Goal: Transaction & Acquisition: Purchase product/service

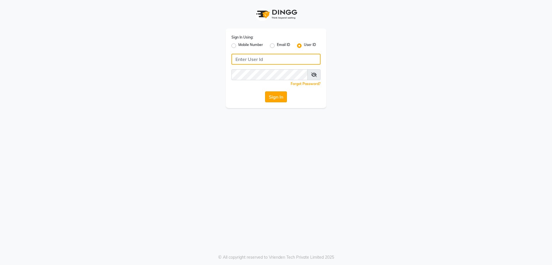
type input "glamsalon"
click at [279, 94] on button "Sign In" at bounding box center [276, 96] width 22 height 11
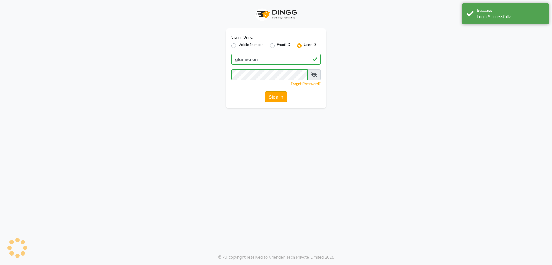
select select "5447"
select select "service"
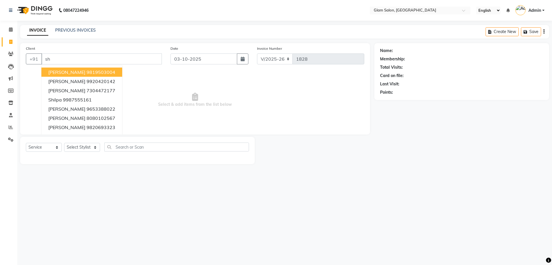
type input "s"
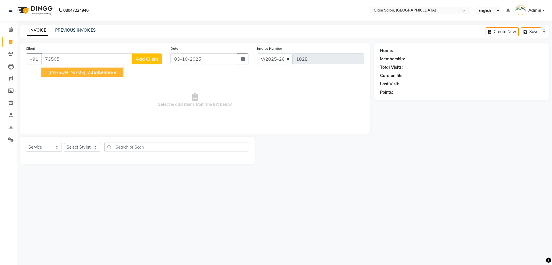
click at [105, 72] on button "Shilpa tagal 73505 68989" at bounding box center [82, 72] width 82 height 9
type input "7350568989"
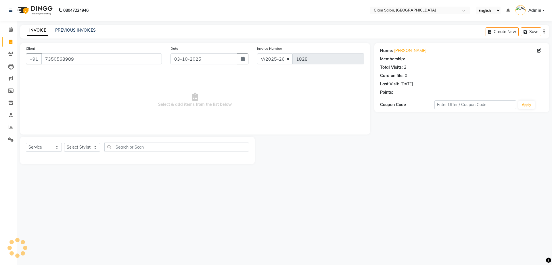
click at [105, 72] on span "Select & add items from the list below" at bounding box center [195, 100] width 339 height 58
click at [72, 149] on select "Select Stylist Akshay [PERSON_NAME] [PERSON_NAME] [PERSON_NAME] [PERSON_NAME]" at bounding box center [82, 147] width 36 height 9
select select "90403"
click at [64, 143] on select "Select Stylist Akshay [PERSON_NAME] [PERSON_NAME] [PERSON_NAME] [PERSON_NAME]" at bounding box center [82, 147] width 36 height 9
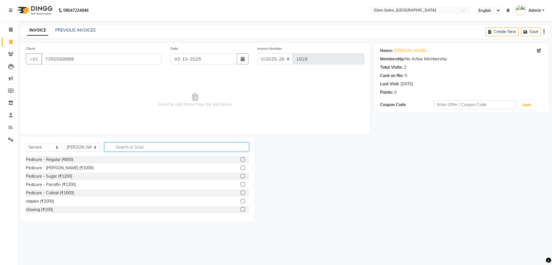
click at [132, 148] on input "text" at bounding box center [176, 147] width 145 height 9
type input "leg"
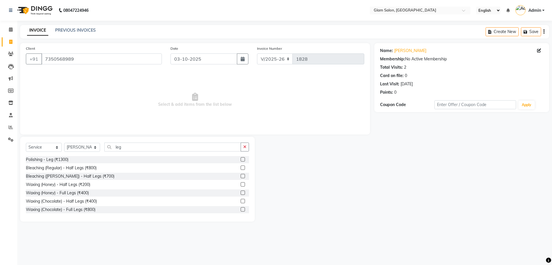
click at [241, 169] on label at bounding box center [243, 168] width 4 height 4
click at [241, 169] on input "checkbox" at bounding box center [243, 168] width 4 height 4
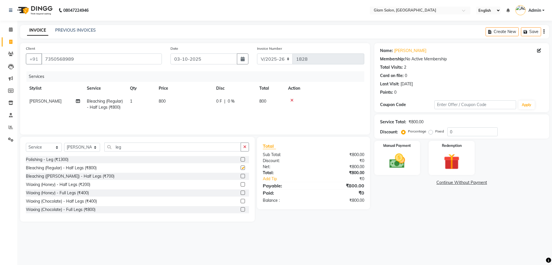
checkbox input "false"
click at [217, 152] on input "leg" at bounding box center [172, 147] width 137 height 9
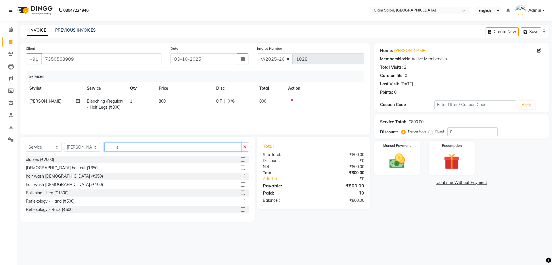
type input "l"
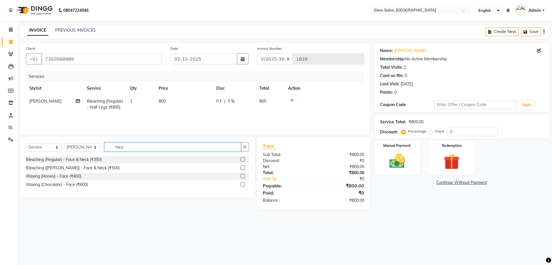
type input "face"
click at [245, 186] on label at bounding box center [243, 184] width 4 height 4
click at [245, 186] on input "checkbox" at bounding box center [243, 185] width 4 height 4
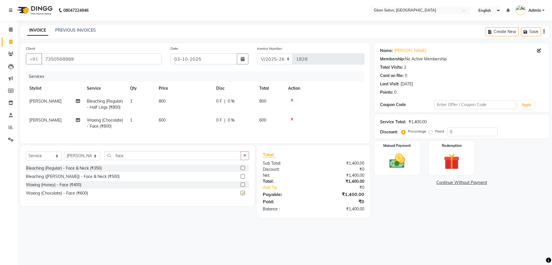
checkbox input "false"
click at [174, 124] on td "600" at bounding box center [184, 123] width 58 height 19
select select "90403"
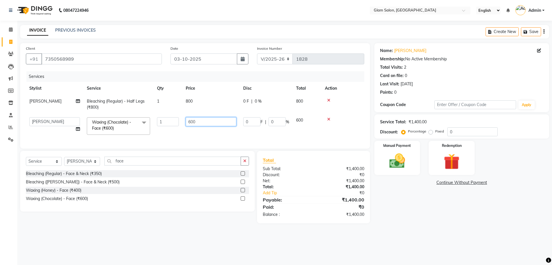
click at [198, 123] on input "600" at bounding box center [211, 121] width 51 height 9
type input "6"
type input "500"
click at [199, 136] on td "500" at bounding box center [211, 126] width 58 height 24
select select "90403"
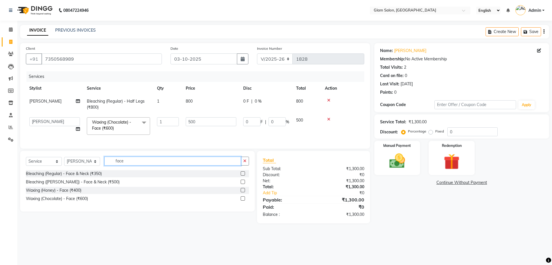
click at [182, 166] on input "face" at bounding box center [172, 161] width 137 height 9
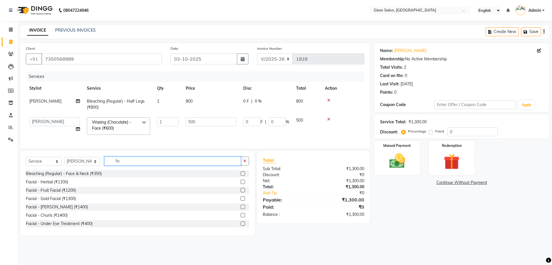
type input "f"
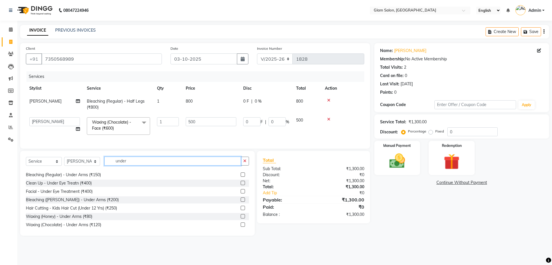
scroll to position [9, 0]
type input "under"
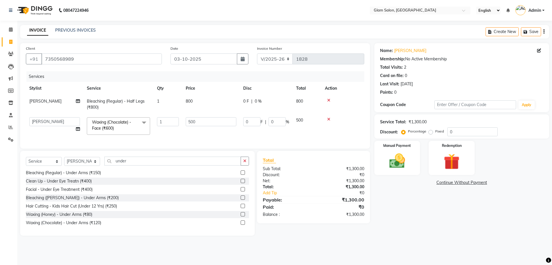
click at [241, 225] on label at bounding box center [243, 223] width 4 height 4
click at [241, 225] on input "checkbox" at bounding box center [243, 223] width 4 height 4
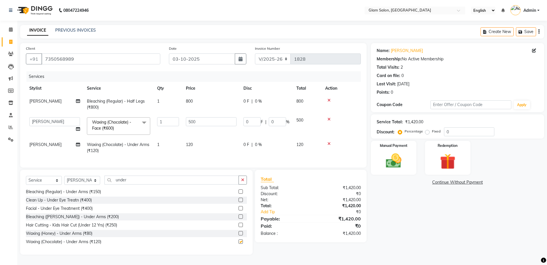
checkbox input "false"
click at [200, 144] on td "120" at bounding box center [211, 147] width 58 height 19
select select "90403"
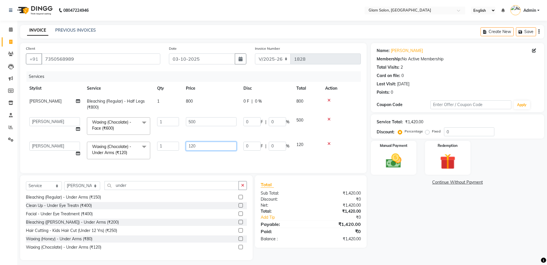
click at [212, 143] on input "120" at bounding box center [211, 146] width 51 height 9
type input "150"
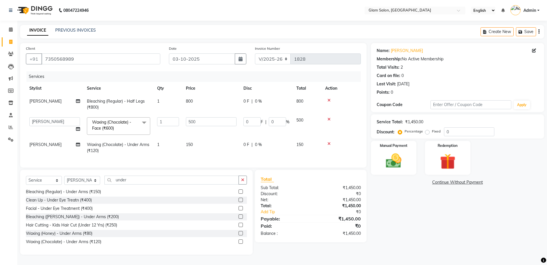
click at [222, 157] on td "150" at bounding box center [211, 147] width 58 height 19
select select "90403"
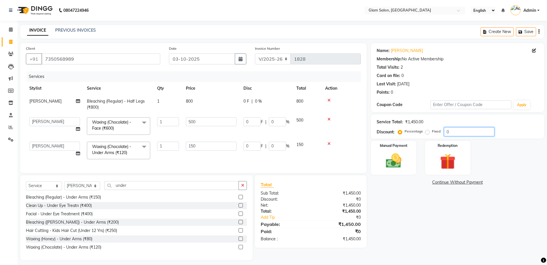
click at [466, 132] on input "0" at bounding box center [469, 131] width 50 height 9
type input "02"
type input "10"
type input "2"
type input "3"
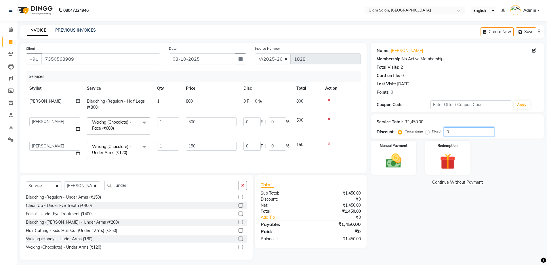
type input "2"
type input "020"
type input "100"
type input "20"
type input "30"
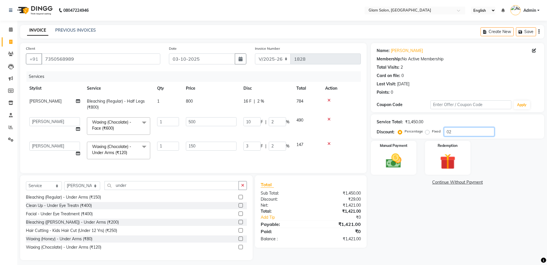
type input "20"
type input "02"
type input "10"
type input "2"
type input "3"
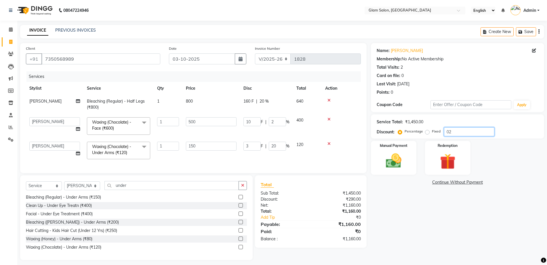
type input "2"
type input "0"
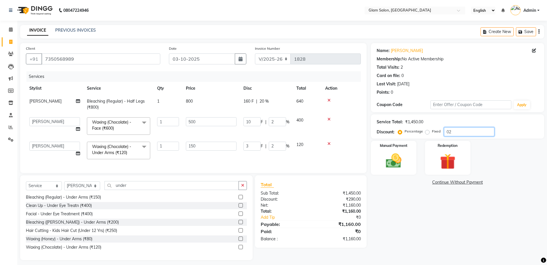
type input "0"
type input "2"
type input "10"
type input "2"
type input "3"
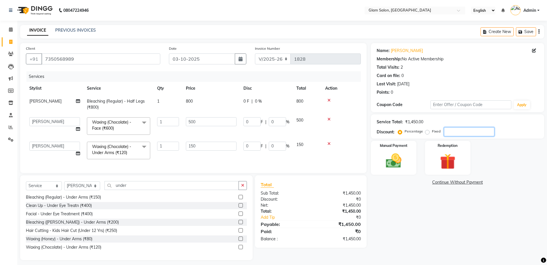
type input "2"
type input "20"
type input "100"
type input "20"
type input "30"
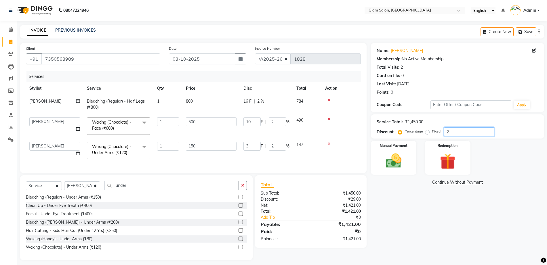
type input "20"
click at [404, 157] on img at bounding box center [393, 161] width 26 height 19
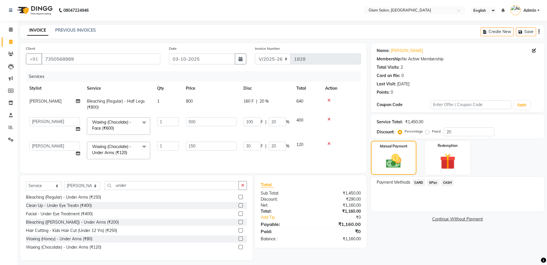
click at [447, 181] on span "CASH" at bounding box center [447, 183] width 12 height 7
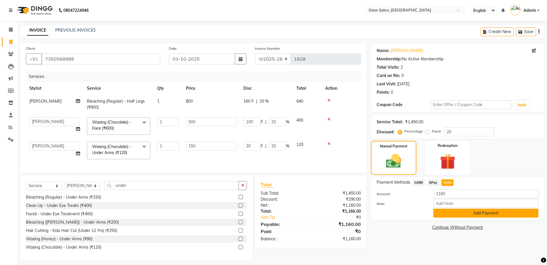
click at [444, 211] on button "Add Payment" at bounding box center [485, 213] width 105 height 9
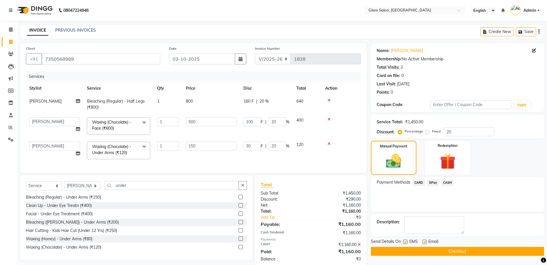
click at [406, 242] on label at bounding box center [405, 242] width 4 height 4
click at [406, 242] on input "checkbox" at bounding box center [405, 243] width 4 height 4
checkbox input "false"
click at [424, 242] on label at bounding box center [424, 242] width 4 height 4
click at [424, 242] on input "checkbox" at bounding box center [424, 243] width 4 height 4
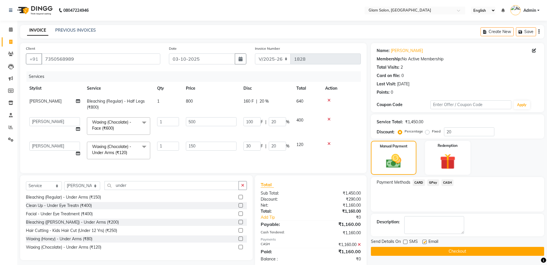
checkbox input "false"
click at [423, 251] on button "Checkout" at bounding box center [457, 251] width 173 height 9
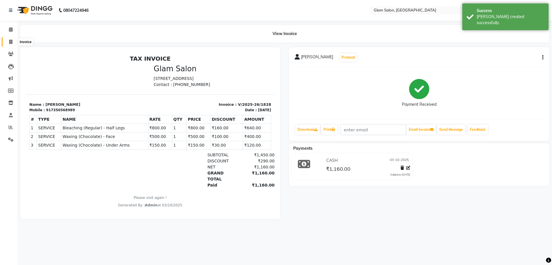
click at [13, 43] on span at bounding box center [11, 42] width 10 height 7
select select "service"
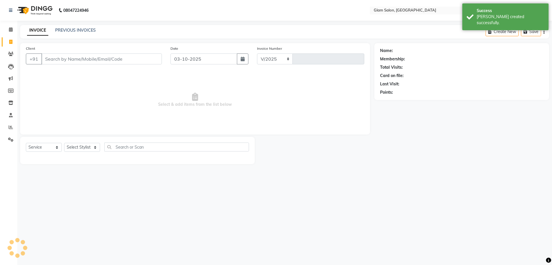
select select "5447"
type input "1829"
click at [45, 58] on input "Client" at bounding box center [101, 59] width 121 height 11
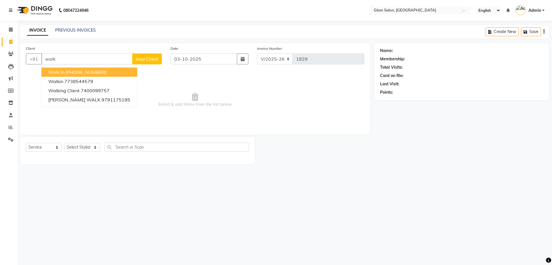
click at [71, 72] on ngb-highlight "[PHONE_NUMBER]" at bounding box center [86, 72] width 41 height 6
type input "12330000000"
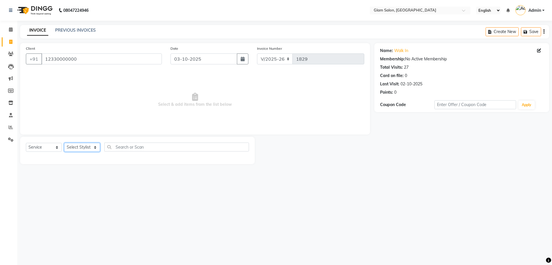
click at [89, 146] on select "Select Stylist Akshay [PERSON_NAME] [PERSON_NAME] [PERSON_NAME] [PERSON_NAME]" at bounding box center [82, 147] width 36 height 9
select select "90403"
click at [64, 143] on select "Select Stylist Akshay [PERSON_NAME] [PERSON_NAME] [PERSON_NAME] [PERSON_NAME]" at bounding box center [82, 147] width 36 height 9
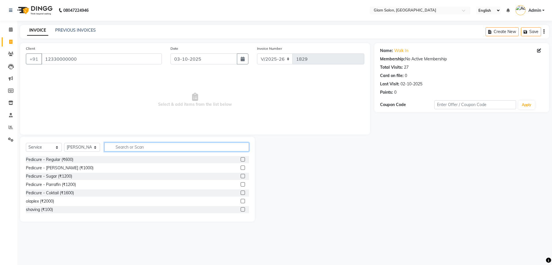
click at [118, 149] on input "text" at bounding box center [176, 147] width 145 height 9
type input "eye"
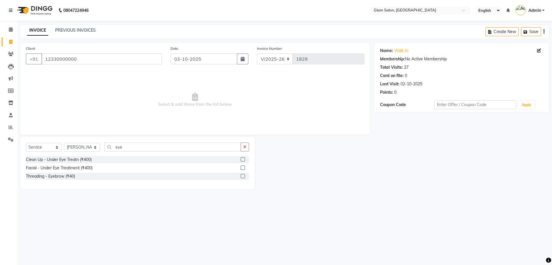
click at [244, 177] on label at bounding box center [243, 176] width 4 height 4
click at [244, 177] on input "checkbox" at bounding box center [243, 177] width 4 height 4
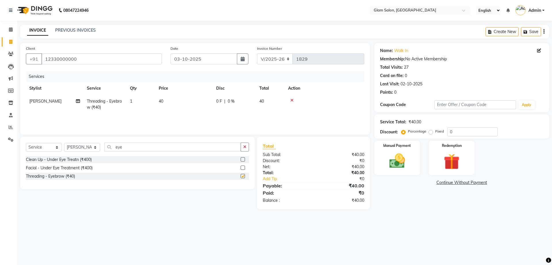
checkbox input "false"
drag, startPoint x: 154, startPoint y: 100, endPoint x: 186, endPoint y: 101, distance: 32.0
click at [186, 101] on tr "[PERSON_NAME] Threading - Eyebrow (₹40) 1 40 0 F | 0 % 40" at bounding box center [195, 104] width 339 height 19
click at [186, 101] on td "40" at bounding box center [184, 104] width 58 height 19
select select "90403"
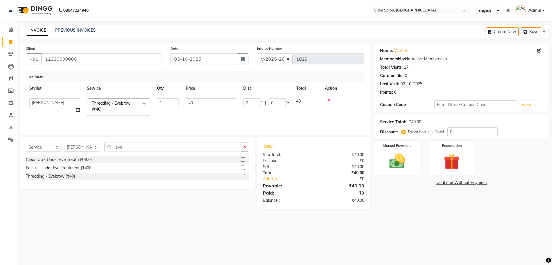
click at [186, 101] on input "40" at bounding box center [211, 102] width 51 height 9
click at [201, 102] on input "40" at bounding box center [211, 102] width 51 height 9
type input "4"
type input "0"
type input "1"
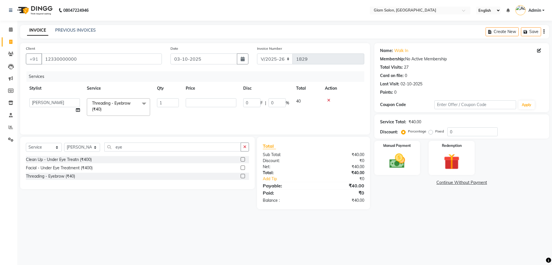
type input "1"
type input "80"
click at [393, 161] on img at bounding box center [397, 161] width 27 height 19
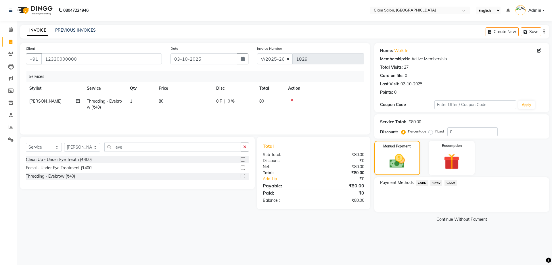
click at [437, 182] on span "GPay" at bounding box center [437, 183] width 12 height 7
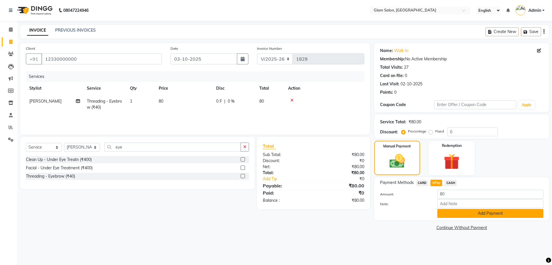
click at [453, 214] on button "Add Payment" at bounding box center [491, 213] width 106 height 9
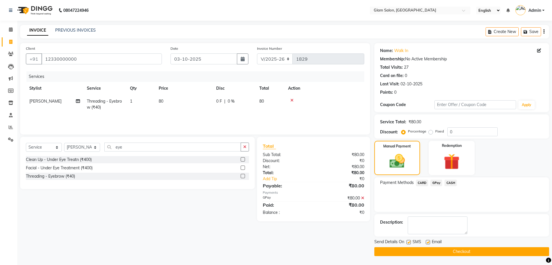
click at [429, 241] on label at bounding box center [428, 242] width 4 height 4
click at [429, 241] on input "checkbox" at bounding box center [428, 243] width 4 height 4
checkbox input "false"
click at [409, 244] on label at bounding box center [409, 242] width 4 height 4
click at [409, 244] on input "checkbox" at bounding box center [409, 243] width 4 height 4
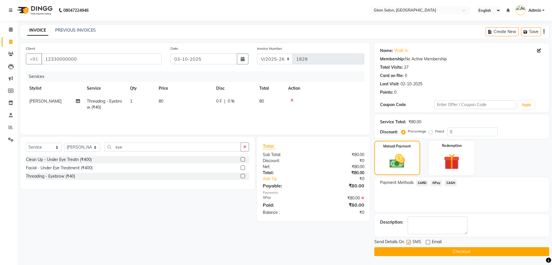
checkbox input "false"
click at [412, 250] on button "Checkout" at bounding box center [462, 251] width 175 height 9
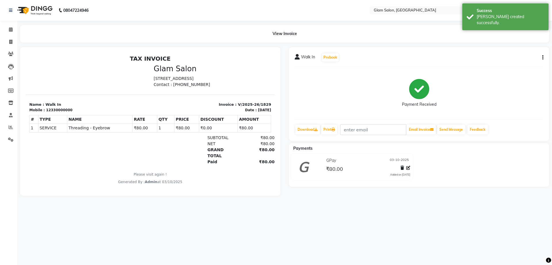
click at [11, 36] on li "Invoice" at bounding box center [8, 42] width 17 height 12
click at [10, 41] on icon at bounding box center [10, 42] width 3 height 4
select select "5447"
select select "service"
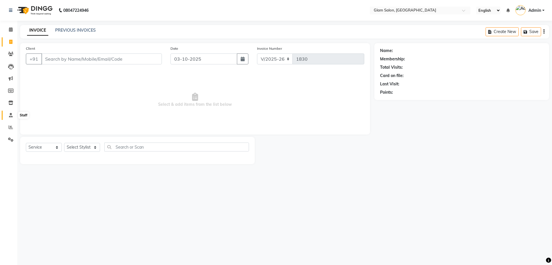
click at [10, 113] on icon at bounding box center [11, 115] width 4 height 4
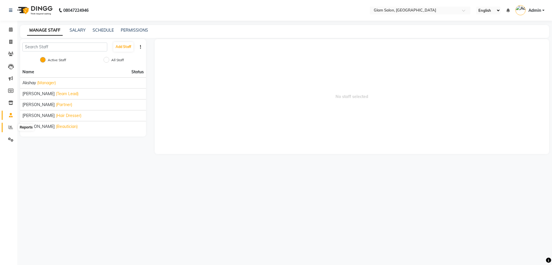
click at [10, 126] on icon at bounding box center [11, 127] width 4 height 4
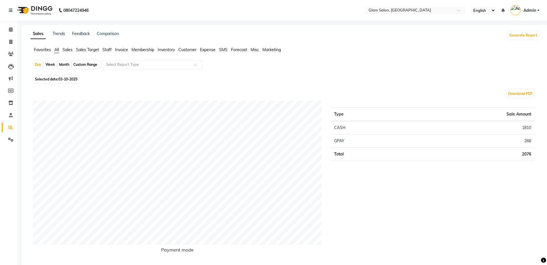
click at [111, 50] on span "Staff" at bounding box center [106, 49] width 9 height 5
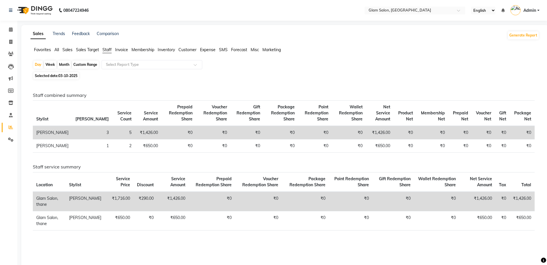
click at [70, 48] on span "Sales" at bounding box center [67, 49] width 10 height 5
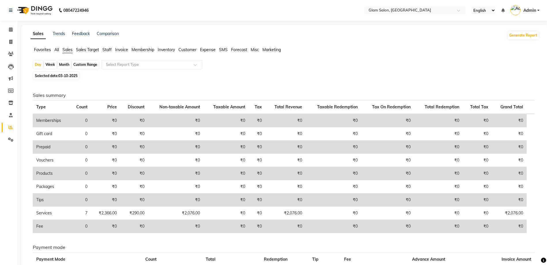
click at [80, 50] on span "Sales Target" at bounding box center [87, 49] width 23 height 5
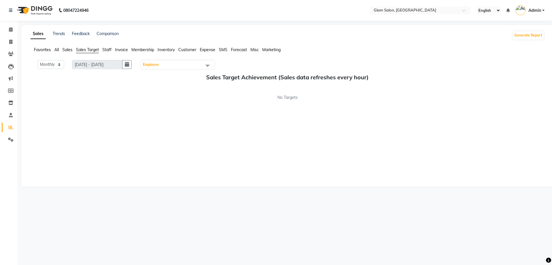
click at [193, 62] on span "Employee" at bounding box center [178, 65] width 73 height 8
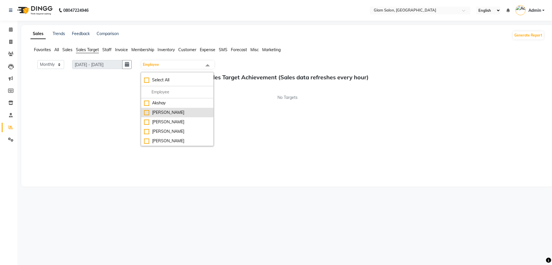
click at [168, 111] on div "[PERSON_NAME]" at bounding box center [177, 113] width 66 height 6
checkbox input "true"
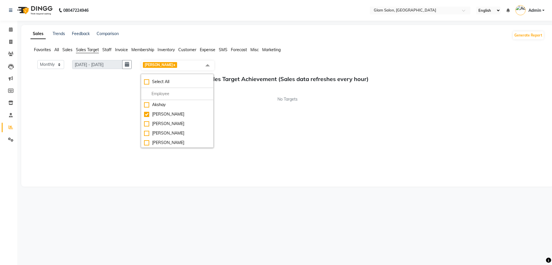
click at [110, 85] on div "Sales Target Achievement (Sales data refreshes every hour) No Targets" at bounding box center [287, 89] width 514 height 27
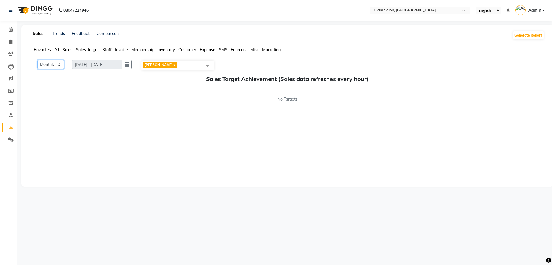
click at [62, 63] on select "Monthly Weekly" at bounding box center [50, 64] width 27 height 9
click at [129, 65] on icon "button" at bounding box center [127, 64] width 4 height 0
select select "10"
select select "2025"
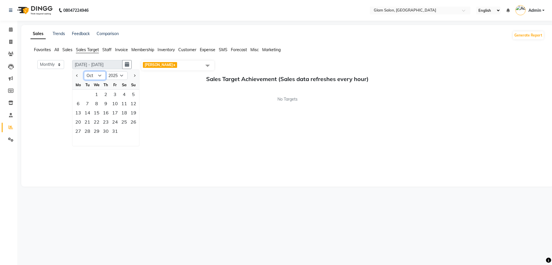
click at [97, 76] on select "Jan Feb Mar Apr May Jun [DATE] Aug Sep Oct Nov Dec" at bounding box center [95, 75] width 22 height 9
select select "9"
click at [84, 71] on select "Jan Feb Mar Apr May Jun [DATE] Aug Sep Oct Nov Dec" at bounding box center [95, 75] width 22 height 9
click at [132, 144] on div at bounding box center [105, 141] width 67 height 10
click at [170, 133] on div "Monthly Weekly [DATE] - [DATE] Jan Feb Mar Apr May Jun [DATE] Aug Sep Oct Nov […" at bounding box center [287, 120] width 514 height 121
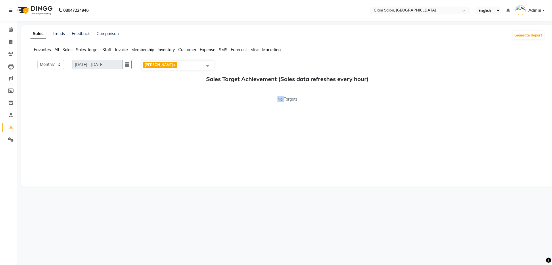
click at [170, 133] on div "Monthly Weekly [DATE] - [DATE] [PERSON_NAME] x Select All Akshay [PERSON_NAME] …" at bounding box center [287, 120] width 514 height 121
drag, startPoint x: 201, startPoint y: 121, endPoint x: 199, endPoint y: 110, distance: 10.7
drag, startPoint x: 199, startPoint y: 110, endPoint x: 159, endPoint y: 115, distance: 40.3
click at [159, 115] on div "Monthly Weekly [DATE] - [DATE] [PERSON_NAME] x Select All Akshay [PERSON_NAME] …" at bounding box center [287, 120] width 514 height 121
click at [72, 48] on span "Sales" at bounding box center [67, 49] width 10 height 5
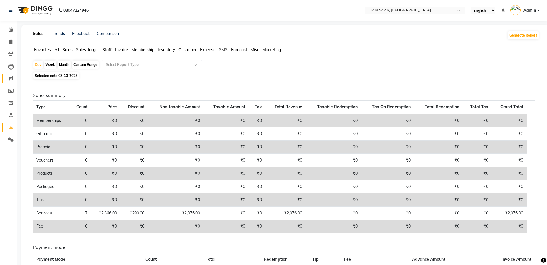
click at [15, 75] on link "Marketing" at bounding box center [9, 78] width 14 height 9
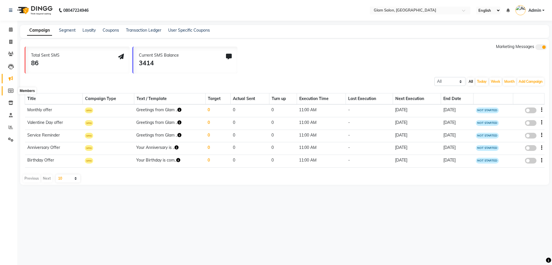
click at [9, 88] on span at bounding box center [11, 91] width 10 height 7
select select
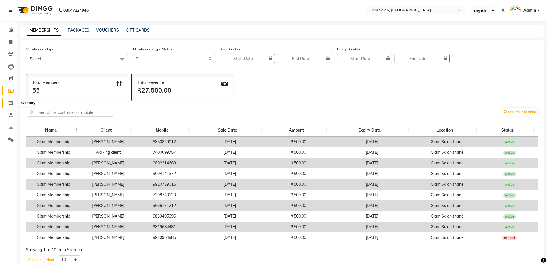
click at [10, 102] on icon at bounding box center [10, 103] width 5 height 4
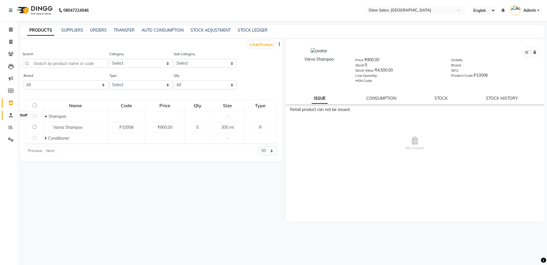
click at [10, 113] on icon at bounding box center [11, 115] width 4 height 4
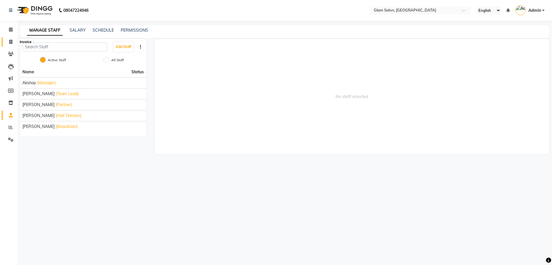
click at [11, 40] on icon at bounding box center [10, 42] width 3 height 4
select select "5447"
select select "service"
